Goal: Task Accomplishment & Management: Use online tool/utility

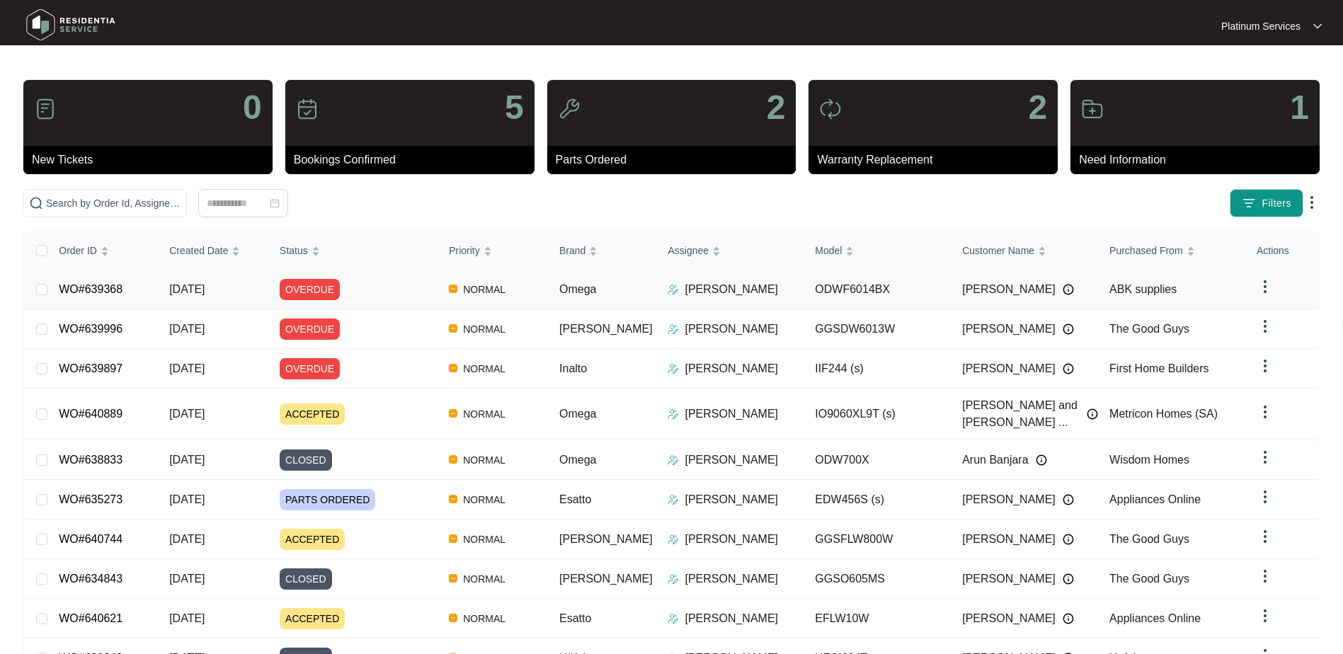
click at [415, 295] on div "OVERDUE" at bounding box center [359, 289] width 158 height 21
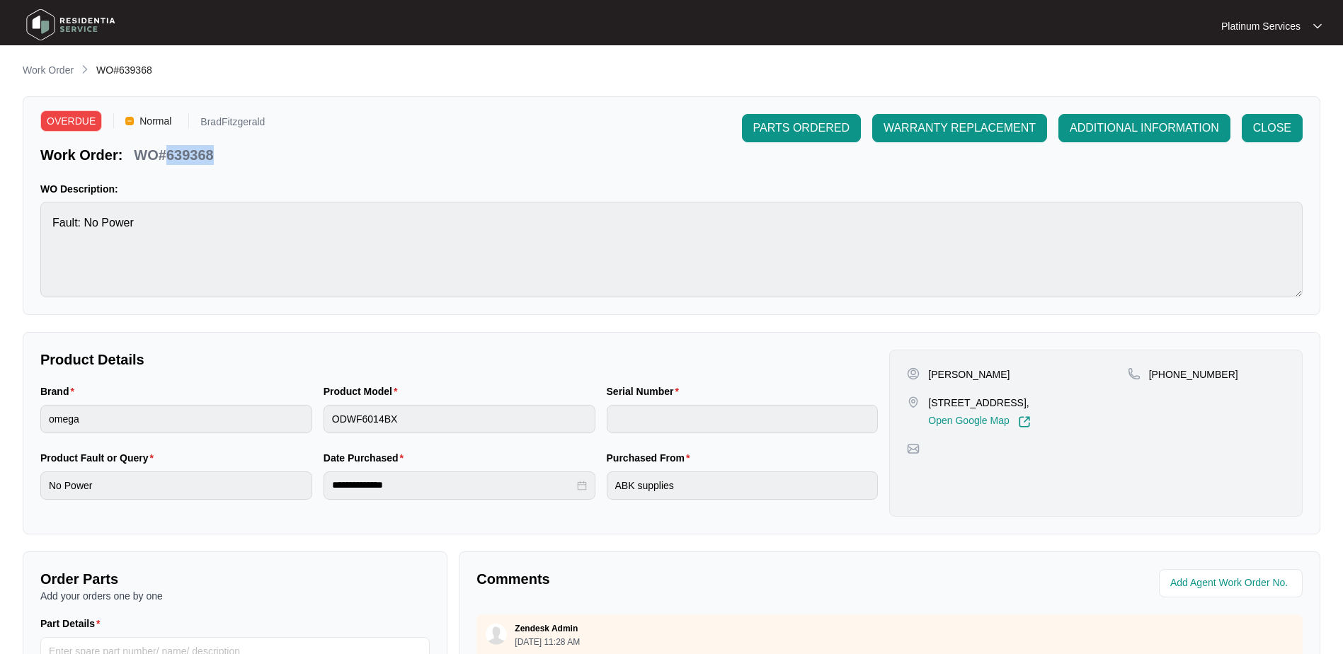
drag, startPoint x: 211, startPoint y: 156, endPoint x: 166, endPoint y: 157, distance: 44.6
click at [166, 157] on p "WO#639368" at bounding box center [173, 155] width 79 height 20
copy p "639368"
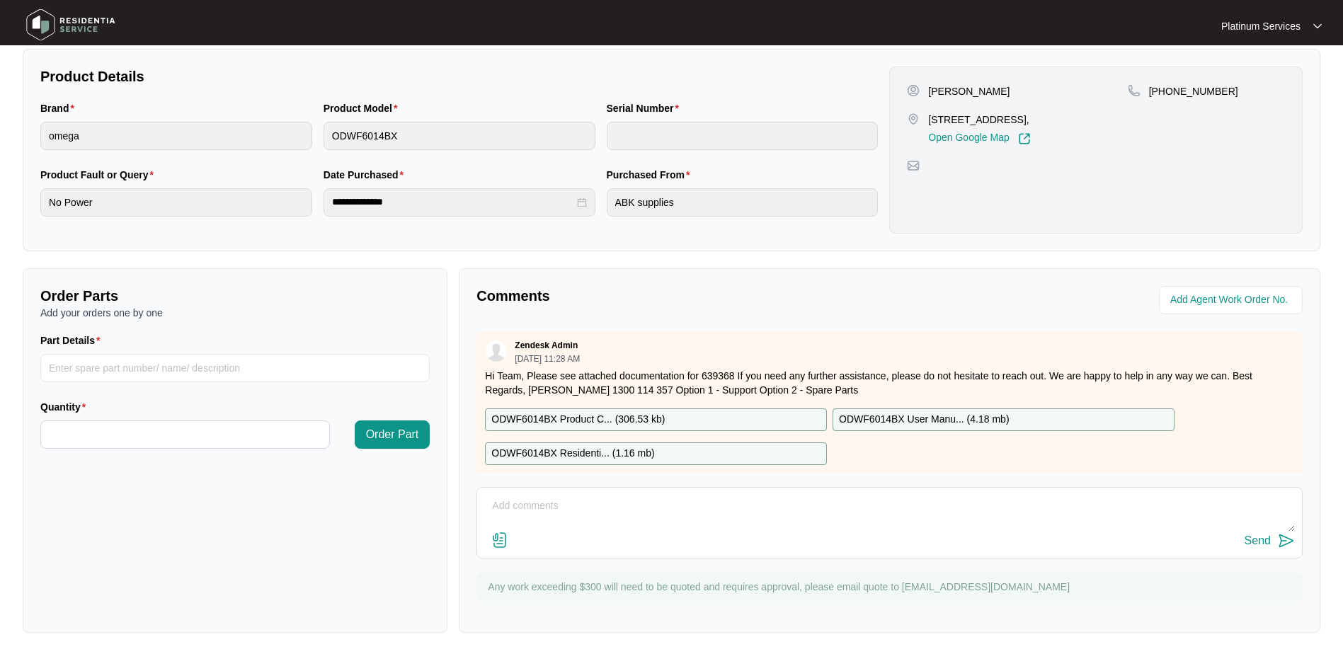
scroll to position [23, 0]
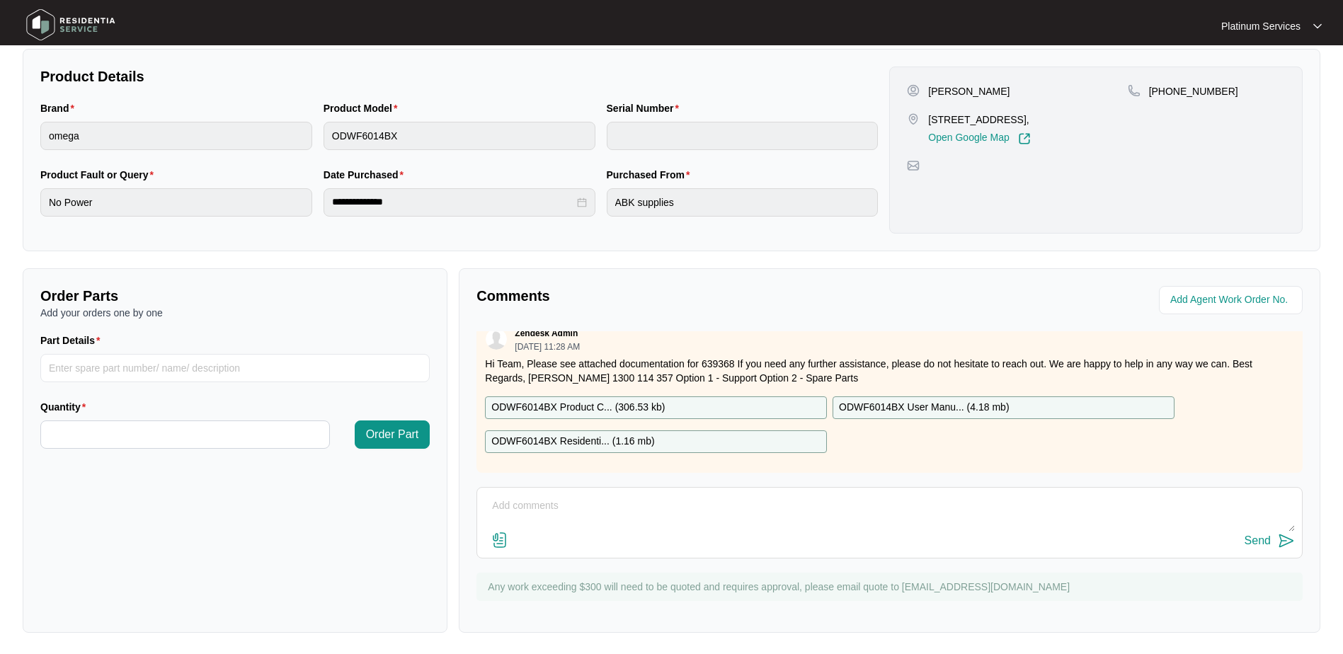
click at [620, 515] on textarea at bounding box center [889, 513] width 811 height 37
paste textarea "Booked 19/09"
type textarea "Booked 19/09"
click at [1255, 540] on div "Send" at bounding box center [1258, 541] width 26 height 13
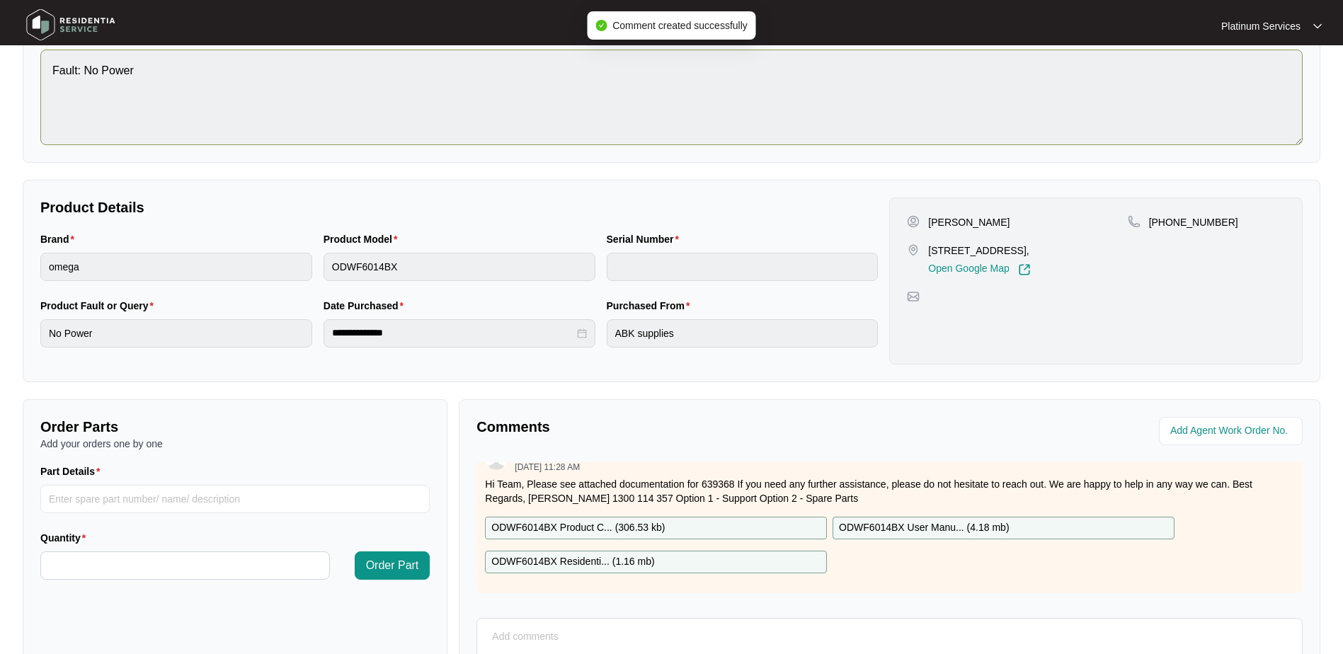
scroll to position [0, 0]
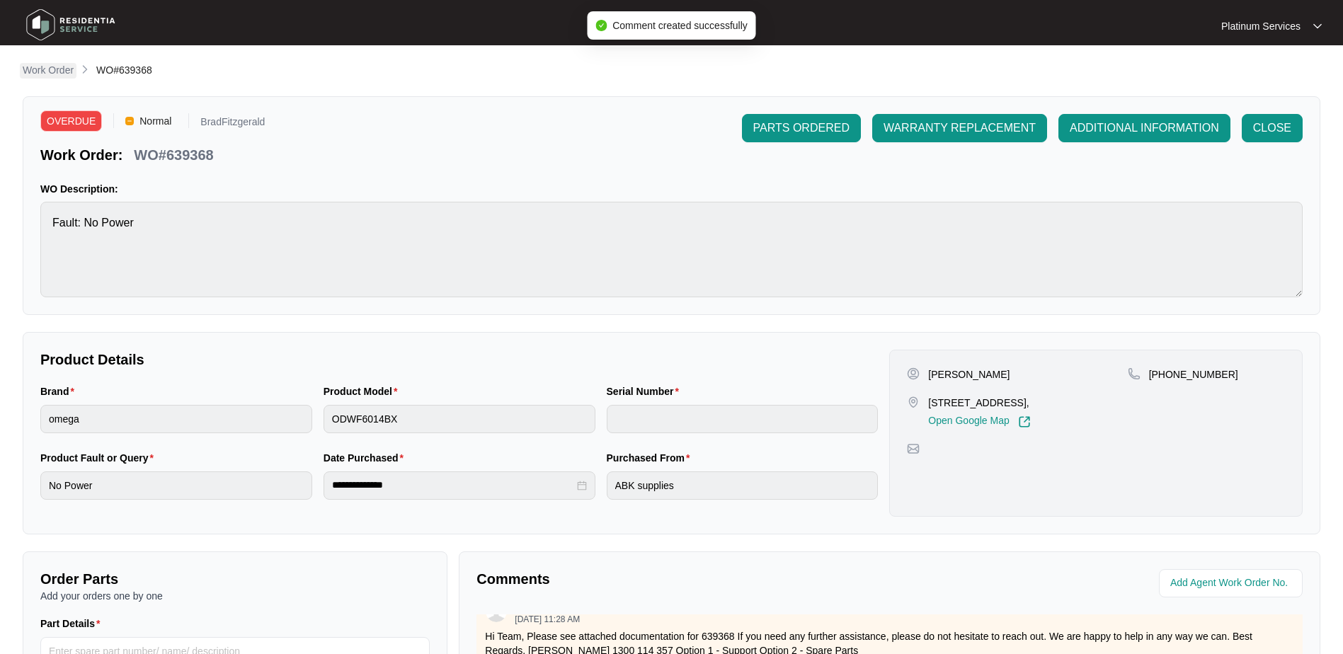
click at [57, 73] on p "Work Order" at bounding box center [48, 70] width 51 height 14
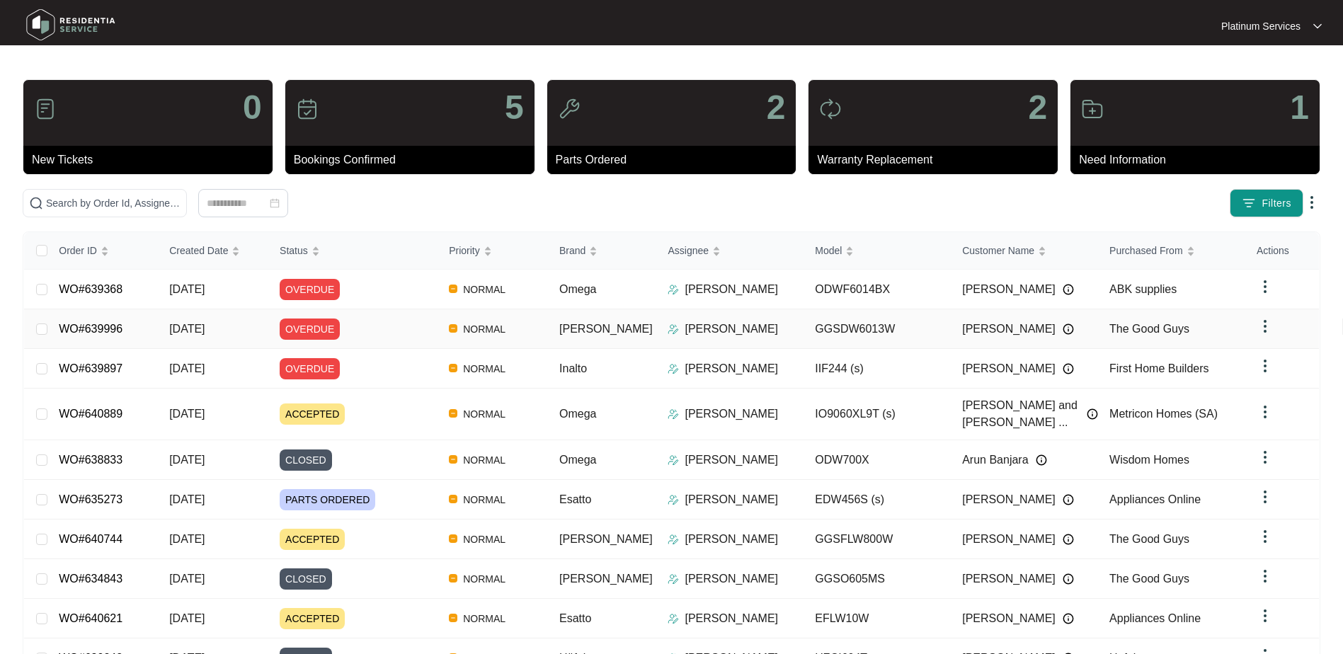
click at [423, 321] on div "OVERDUE" at bounding box center [359, 329] width 158 height 21
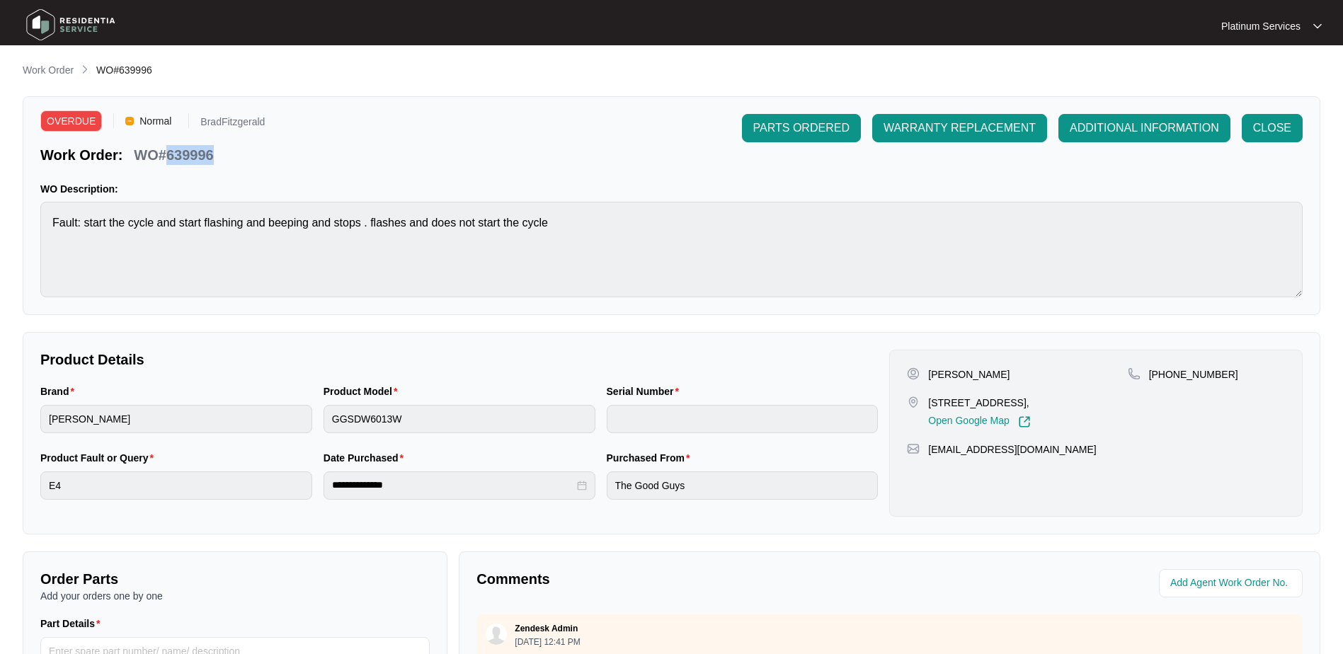
drag, startPoint x: 222, startPoint y: 158, endPoint x: 169, endPoint y: 156, distance: 53.1
click at [169, 156] on div "Work Order: WO#639996" at bounding box center [152, 152] width 224 height 25
copy p "639996"
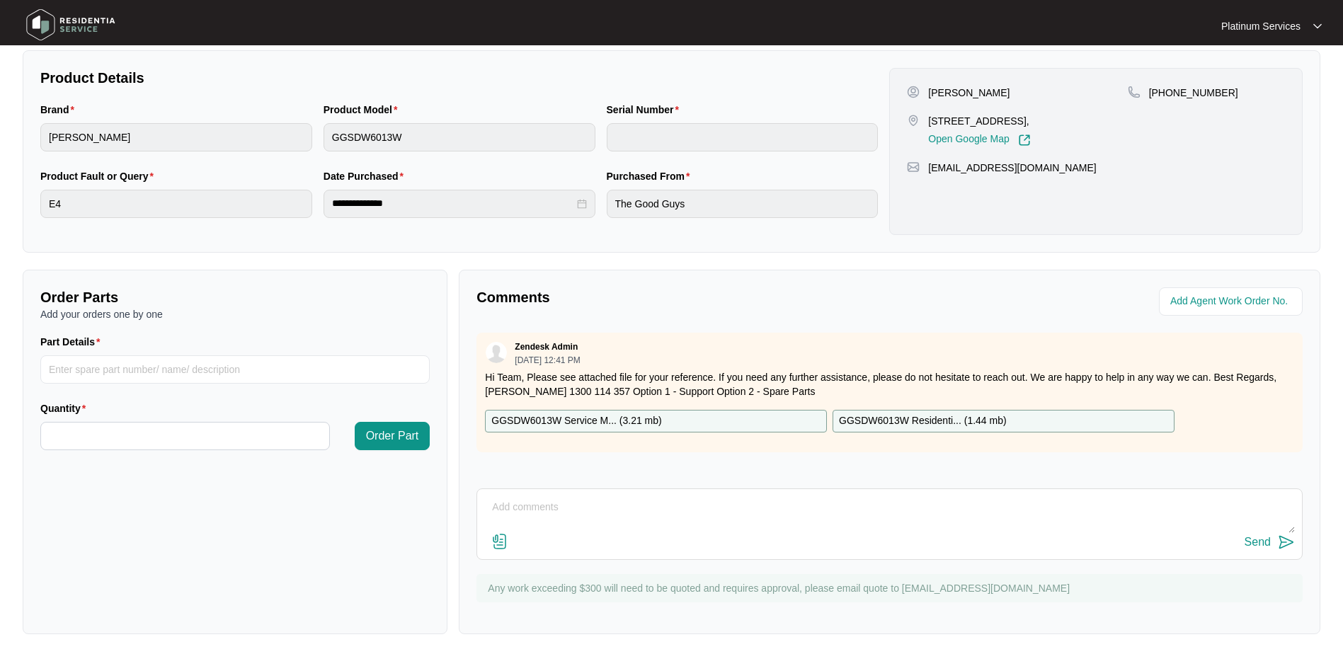
scroll to position [285, 0]
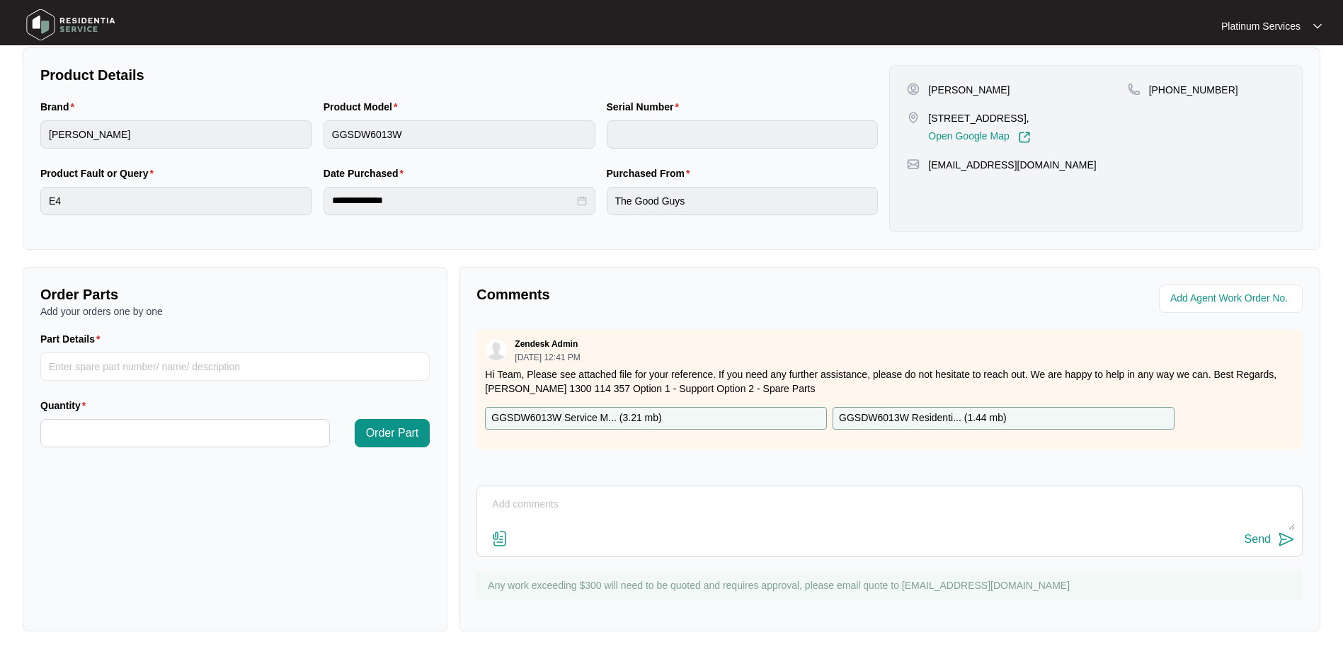
click at [658, 504] on textarea at bounding box center [889, 511] width 811 height 37
paste textarea "Booked 16/09"
type textarea "Booked 16/09"
click at [1287, 537] on img at bounding box center [1286, 539] width 17 height 17
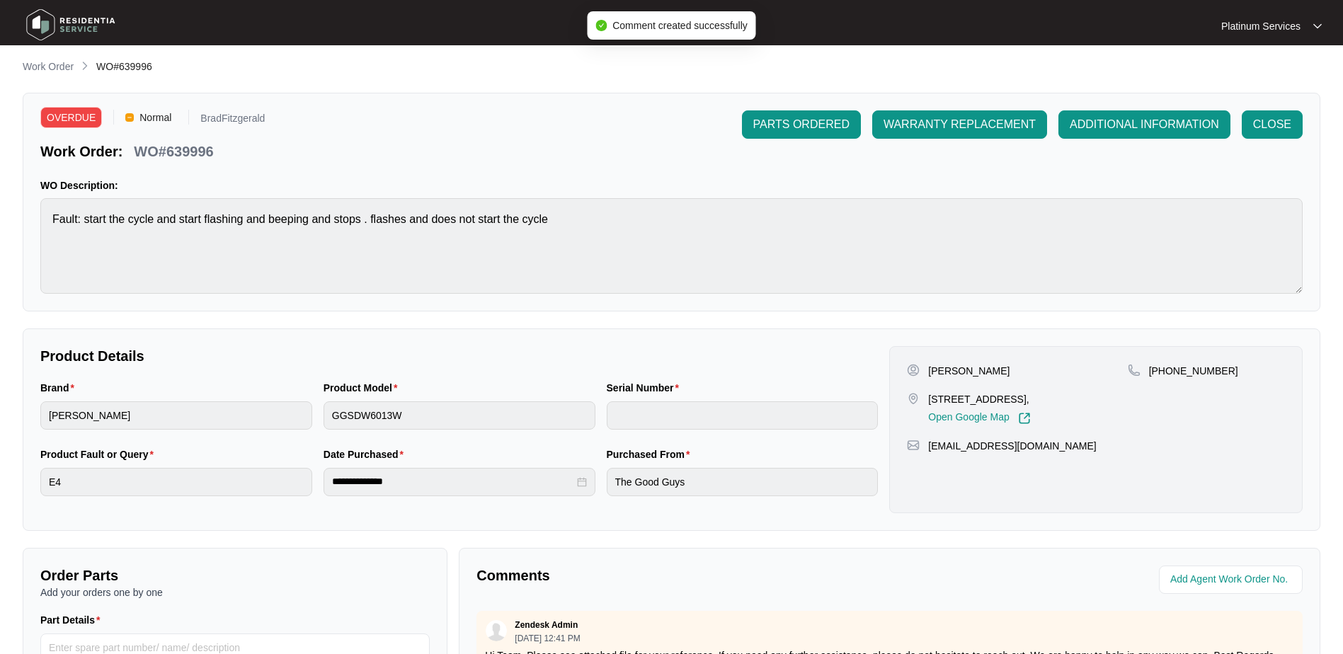
scroll to position [2, 0]
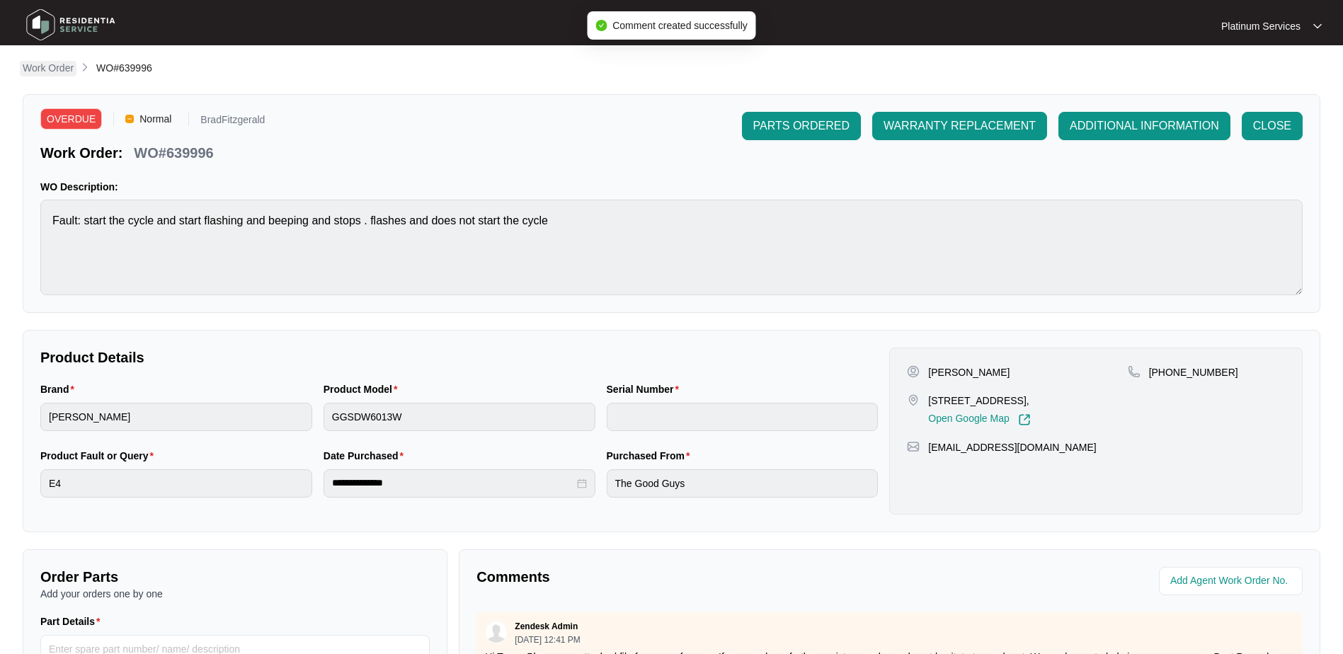
click at [52, 63] on p "Work Order" at bounding box center [48, 68] width 51 height 14
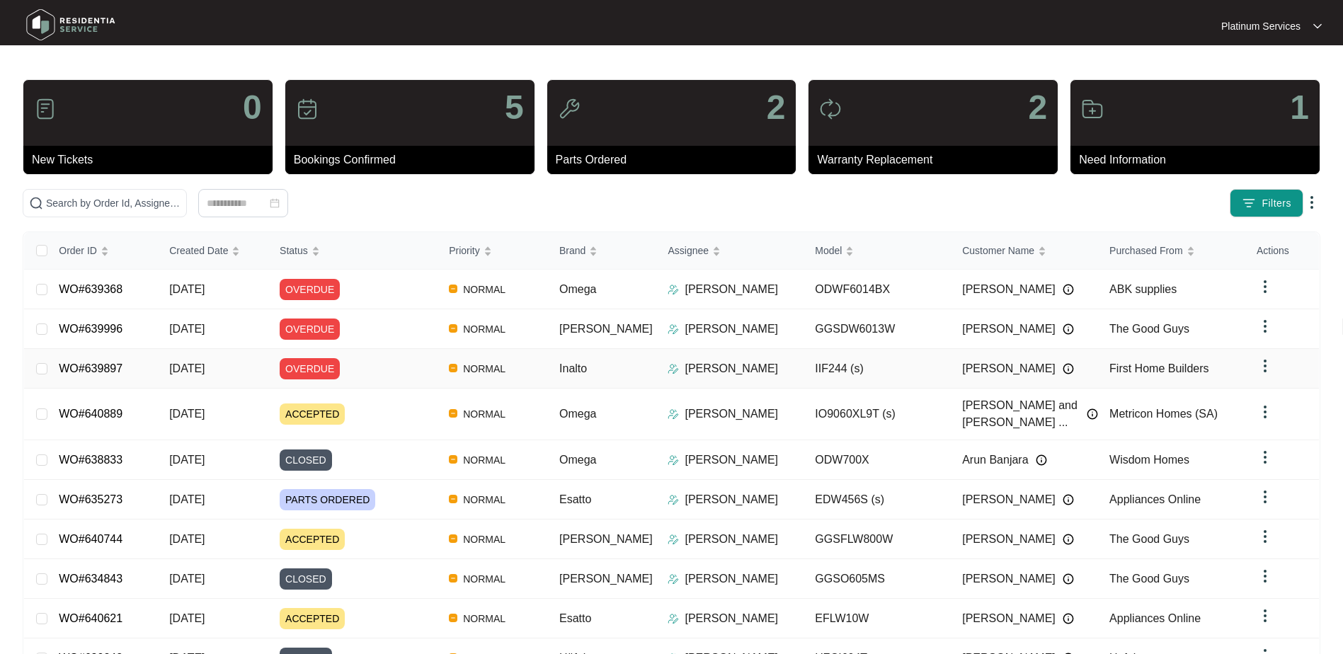
click at [149, 364] on td "WO#639897" at bounding box center [102, 369] width 110 height 40
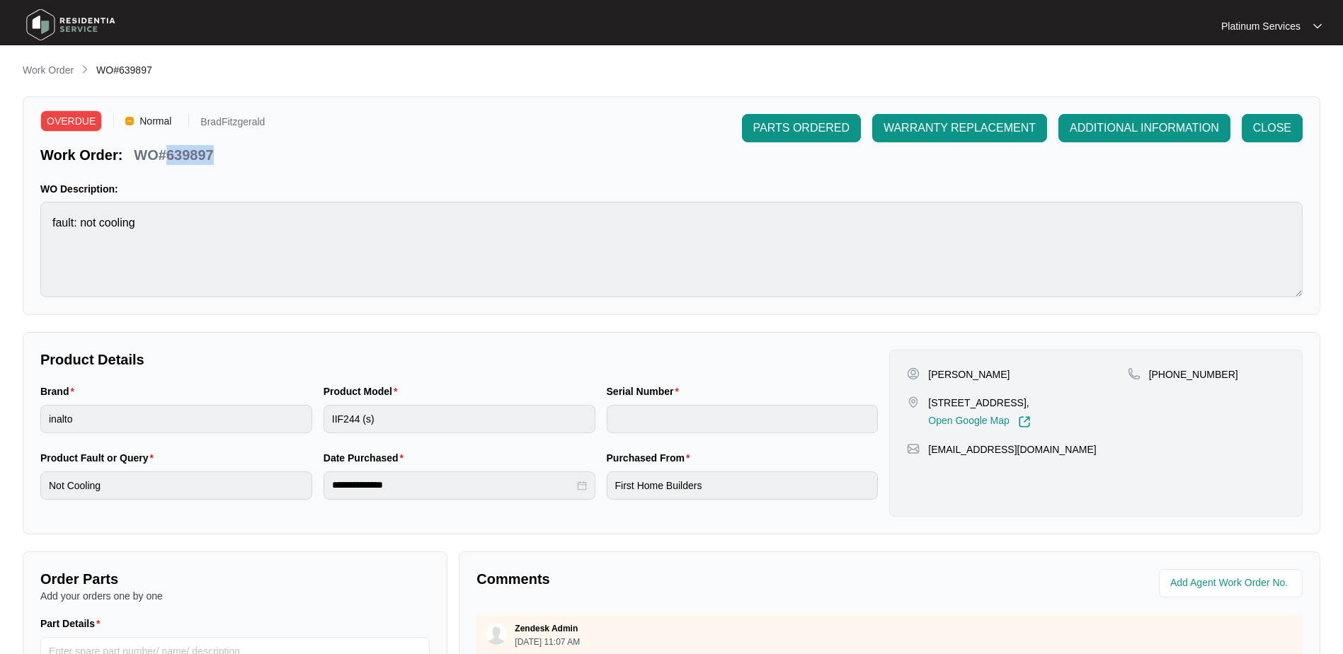
drag, startPoint x: 215, startPoint y: 154, endPoint x: 165, endPoint y: 156, distance: 49.6
click at [165, 156] on div "WO#639897" at bounding box center [173, 152] width 91 height 25
copy p "639897"
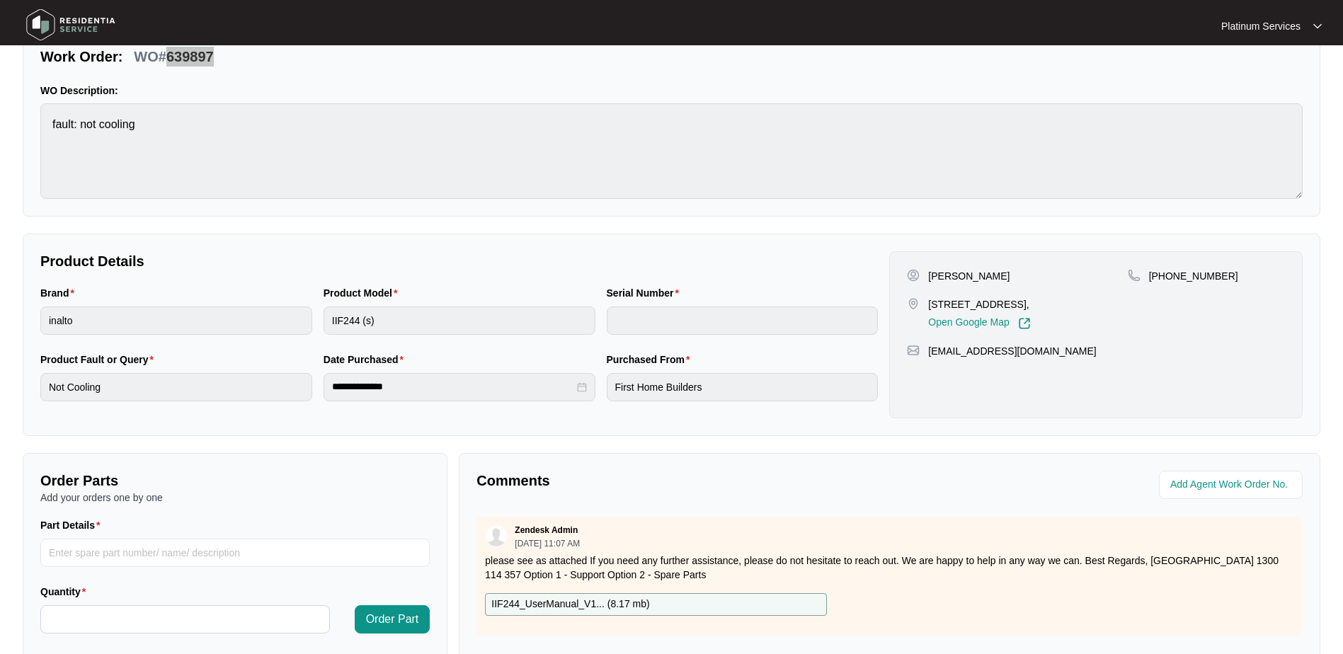
scroll to position [212, 0]
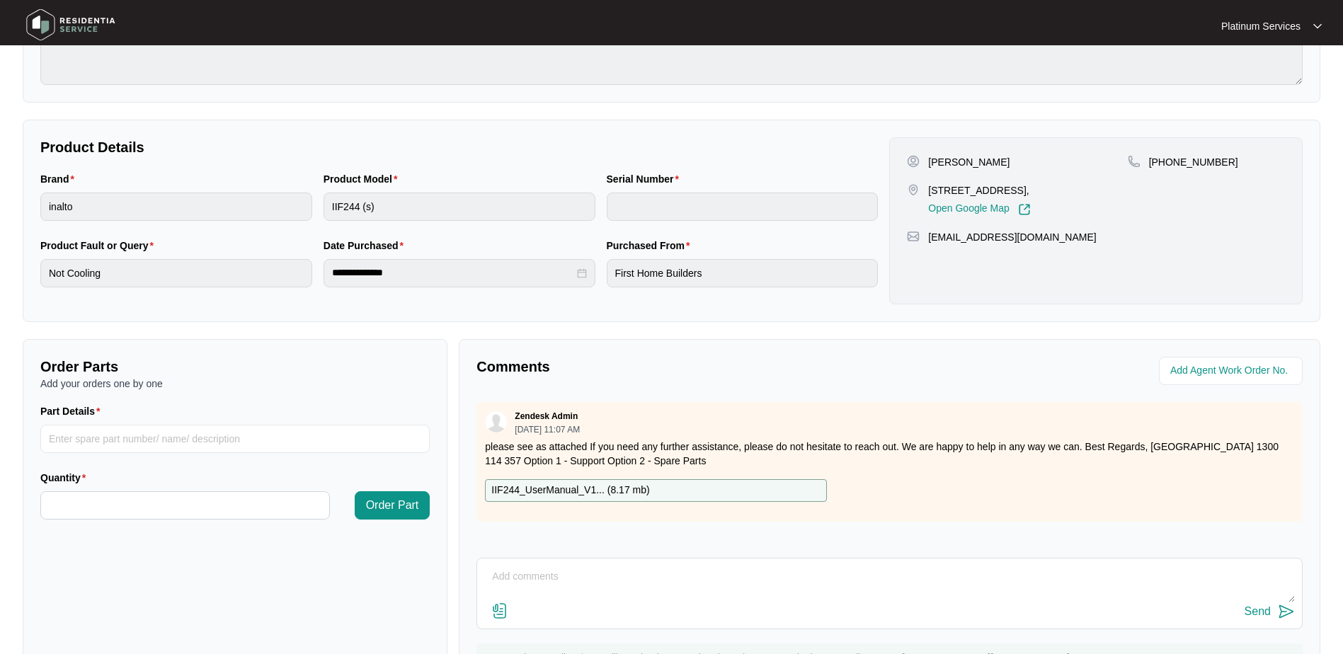
click at [630, 565] on div "Send" at bounding box center [890, 594] width 826 height 72
click at [630, 578] on textarea at bounding box center [889, 584] width 811 height 37
paste textarea "Booked 16/09"
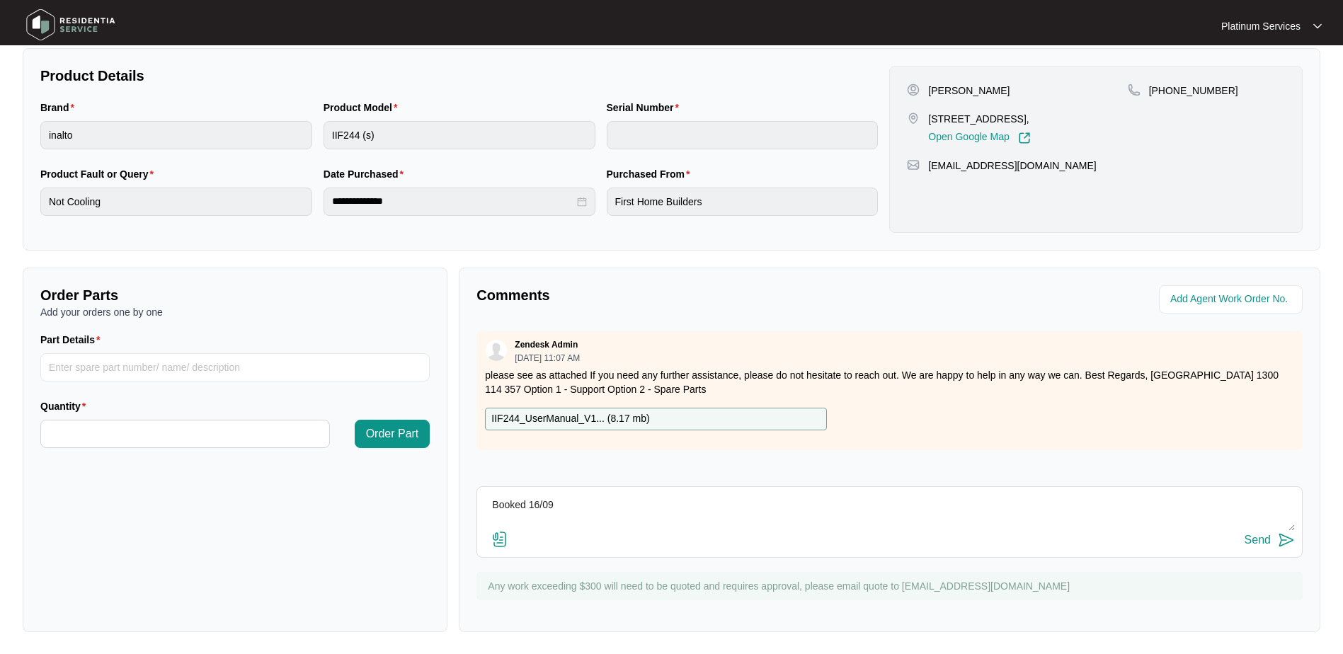
scroll to position [285, 0]
type textarea "Booked 16/09"
click at [1258, 541] on div "Send" at bounding box center [1258, 539] width 26 height 13
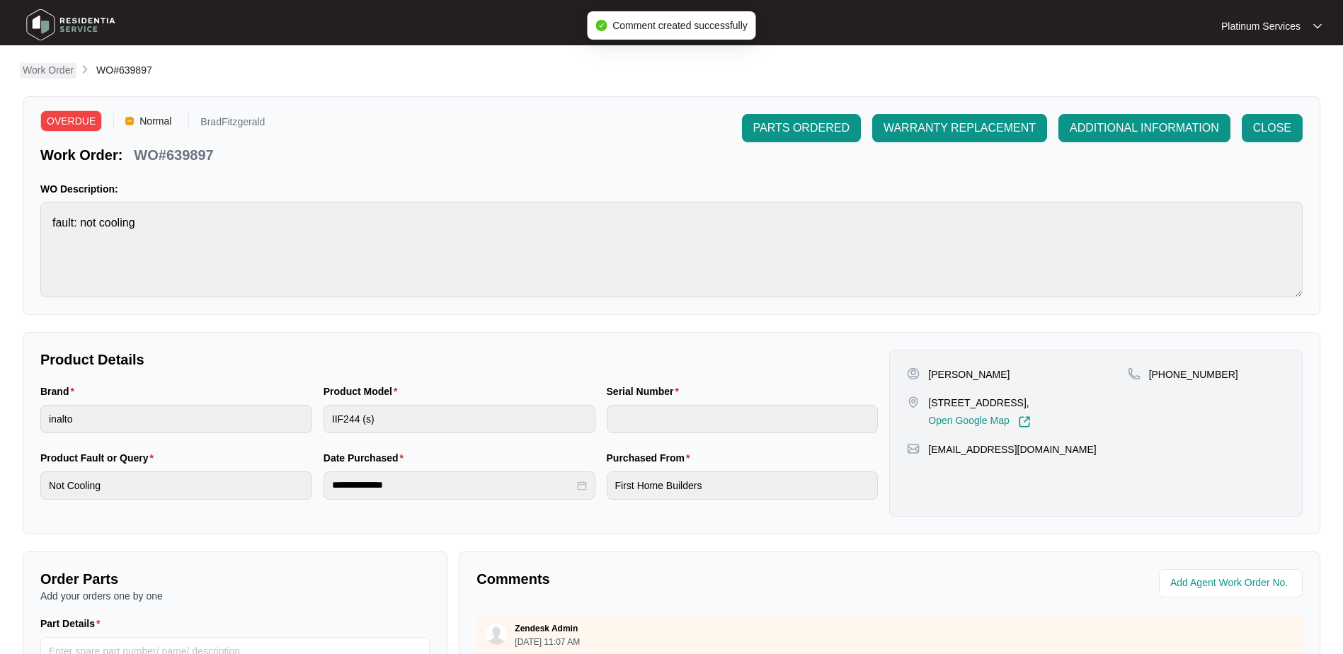
click at [69, 75] on p "Work Order" at bounding box center [48, 70] width 51 height 14
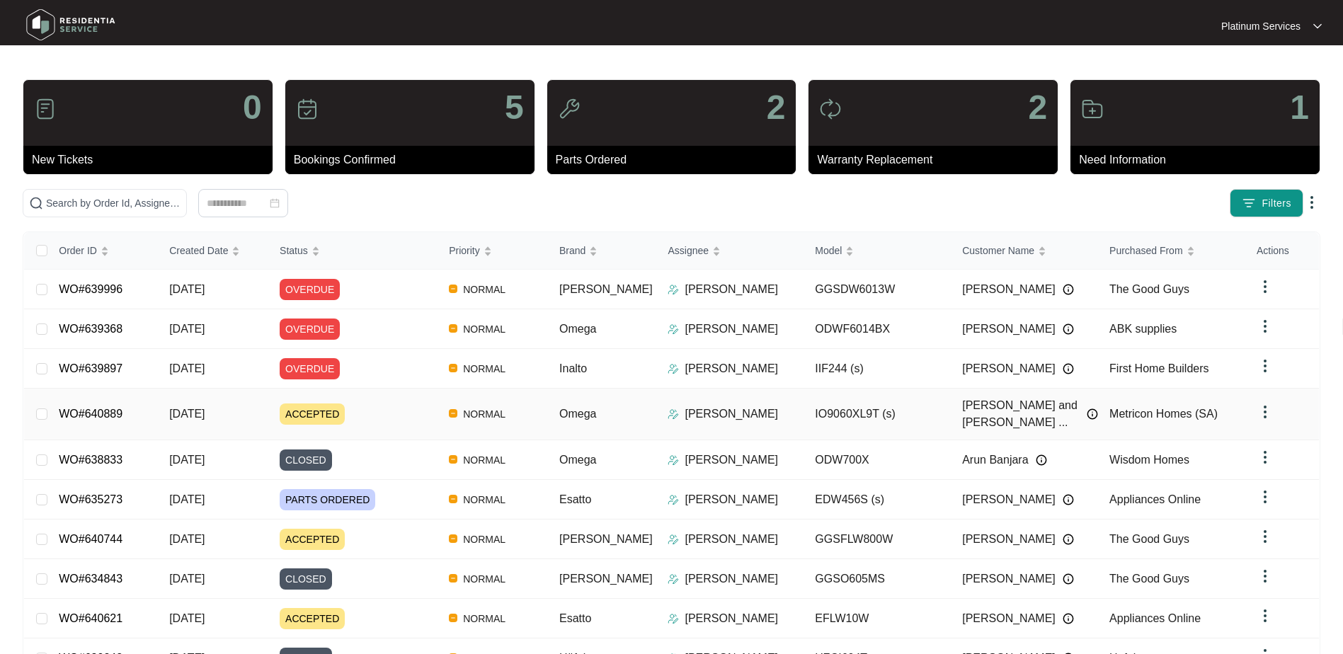
click at [392, 404] on div "ACCEPTED" at bounding box center [359, 414] width 158 height 21
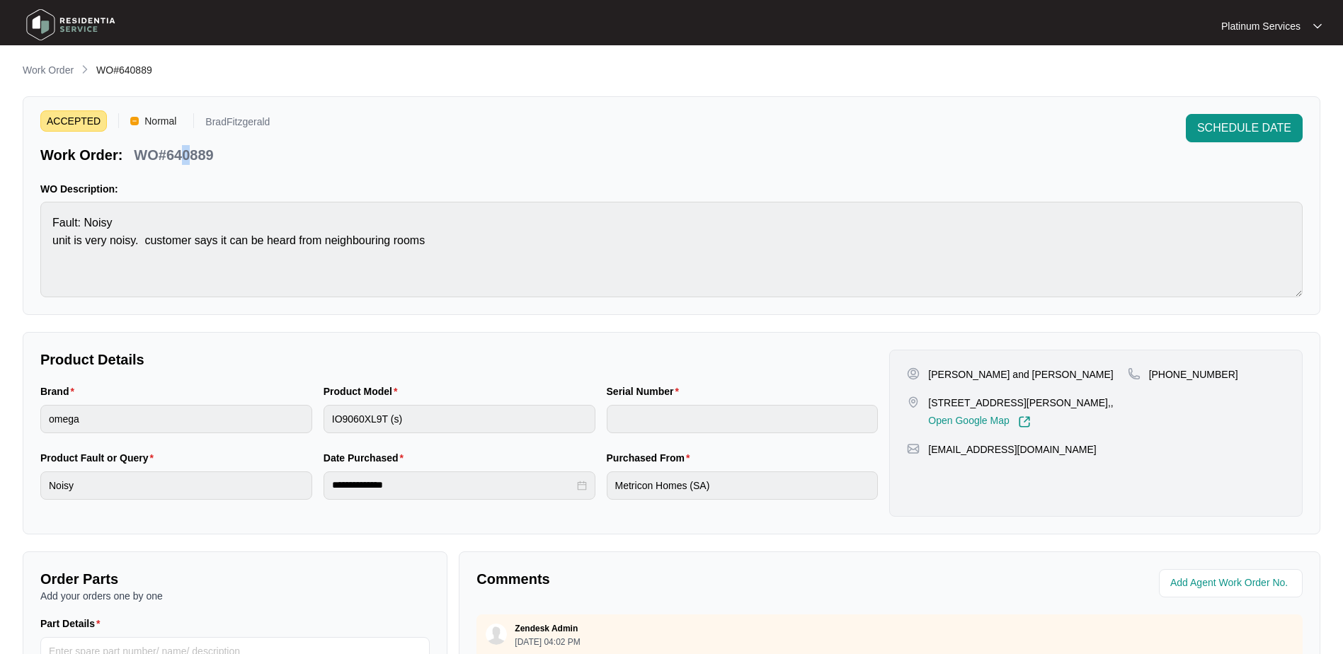
drag, startPoint x: 188, startPoint y: 148, endPoint x: 180, endPoint y: 149, distance: 7.8
drag, startPoint x: 180, startPoint y: 149, endPoint x: 303, endPoint y: 119, distance: 126.7
click at [303, 119] on div "ACCEPTED Normal BradFitzgerald Work Order: WO#640889 SCHEDULE DATE" at bounding box center [671, 139] width 1262 height 51
drag, startPoint x: 217, startPoint y: 154, endPoint x: 168, endPoint y: 154, distance: 49.6
click at [168, 154] on div "WO#640889" at bounding box center [173, 152] width 91 height 25
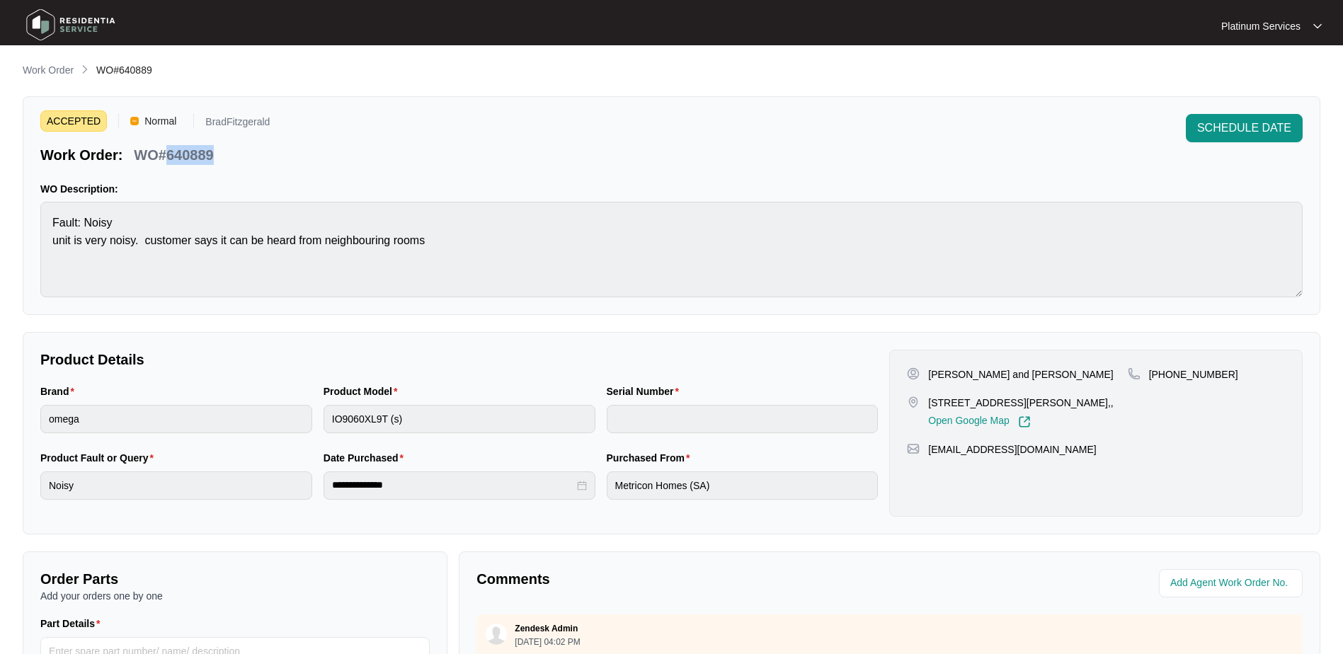
copy p "640889"
click at [373, 154] on div "ACCEPTED Normal BradFitzgerald Work Order: WO#640889 SCHEDULE DATE" at bounding box center [671, 139] width 1262 height 51
click at [56, 69] on p "Work Order" at bounding box center [48, 70] width 51 height 14
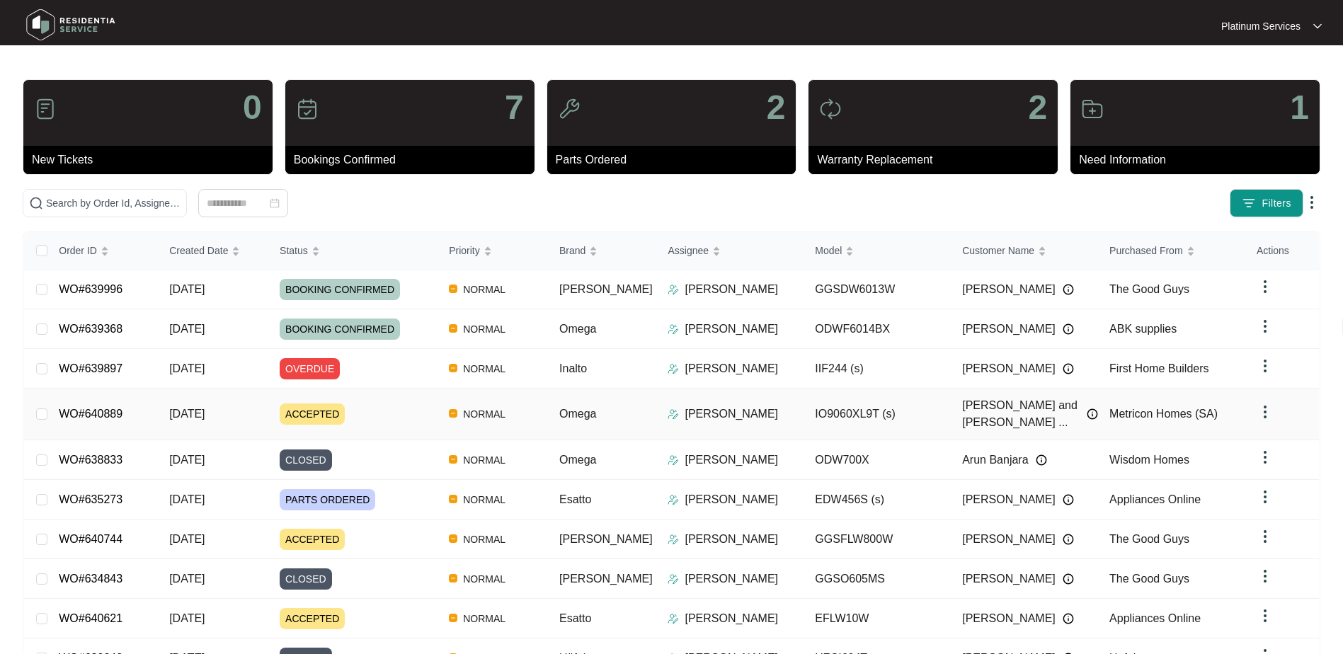
click at [770, 413] on div "[PERSON_NAME]" at bounding box center [736, 414] width 136 height 17
click at [373, 406] on div "ACCEPTED" at bounding box center [359, 414] width 158 height 21
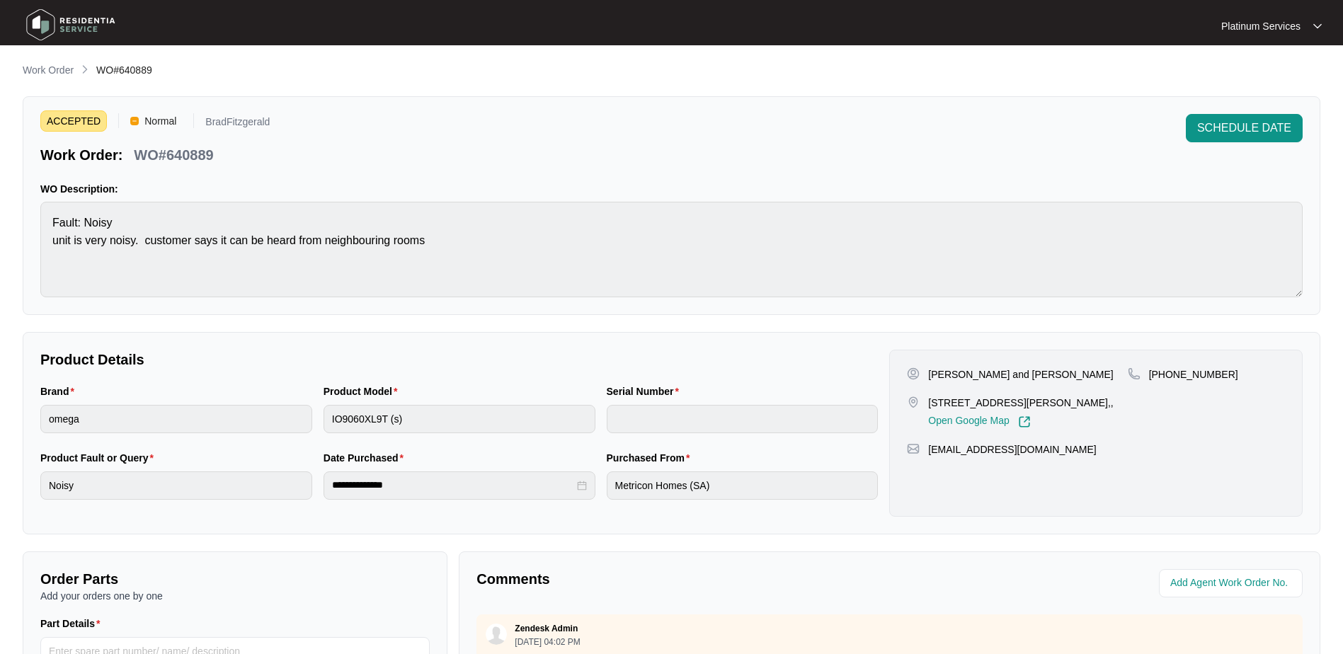
drag, startPoint x: 54, startPoint y: 76, endPoint x: 71, endPoint y: 76, distance: 17.0
click at [54, 76] on p "Work Order" at bounding box center [48, 70] width 51 height 14
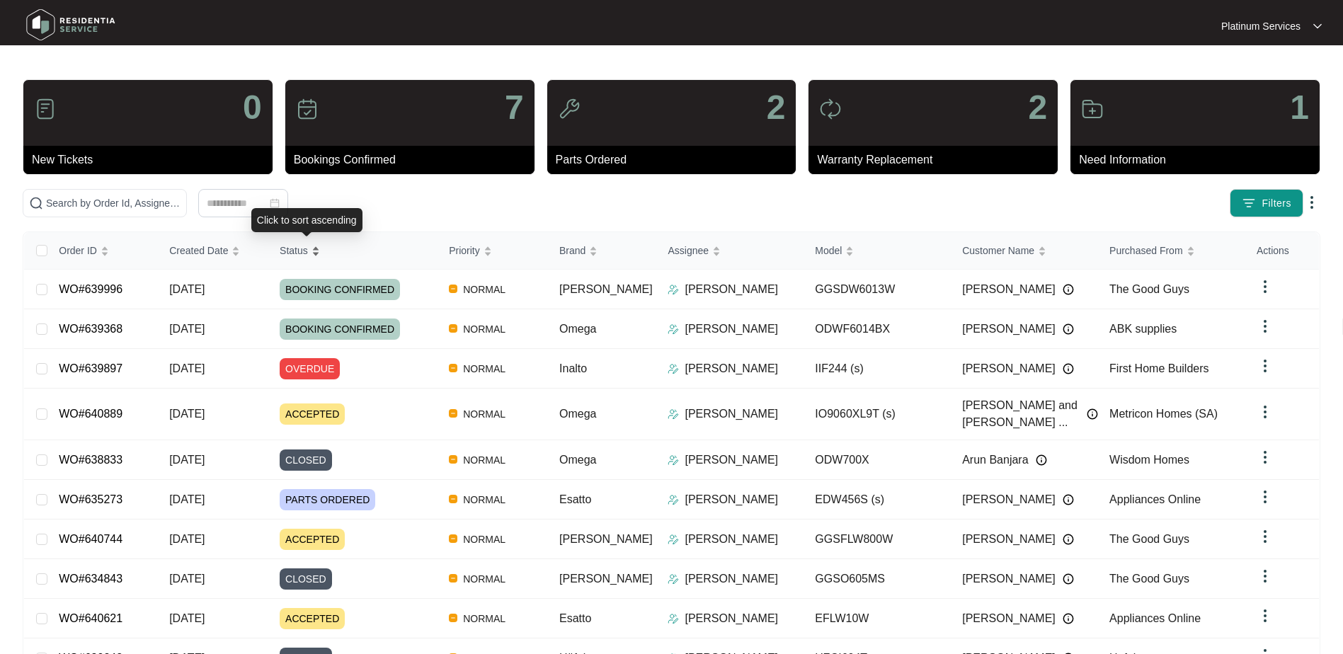
click at [320, 249] on div "Status" at bounding box center [300, 251] width 40 height 20
